Goal: Information Seeking & Learning: Learn about a topic

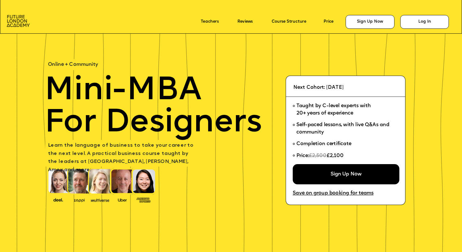
click at [23, 20] on img at bounding box center [18, 21] width 23 height 12
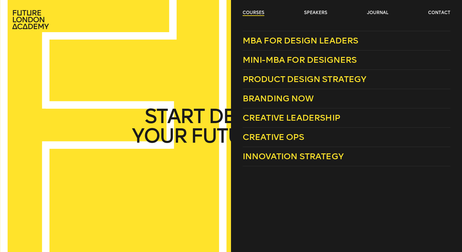
click at [252, 13] on link "courses" at bounding box center [254, 13] width 22 height 6
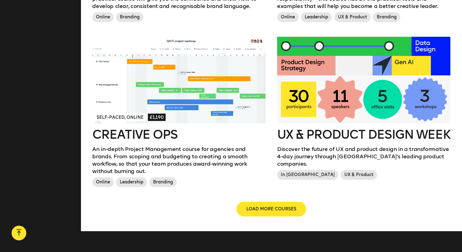
scroll to position [655, 0]
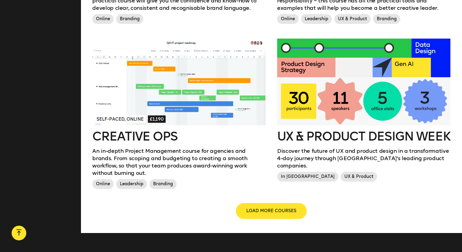
click at [263, 208] on span "LOAD MORE COURSES" at bounding box center [271, 211] width 50 height 6
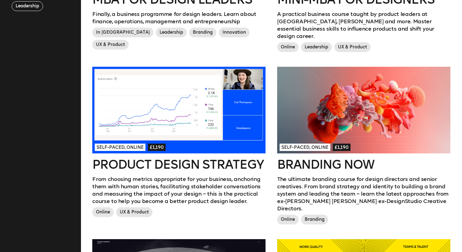
scroll to position [289, 0]
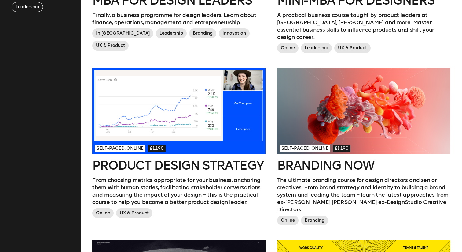
click at [226, 119] on div at bounding box center [178, 111] width 173 height 87
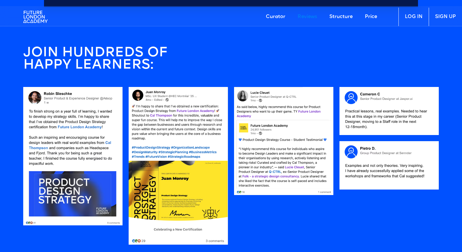
scroll to position [626, 0]
